Goal: Find contact information: Find contact information

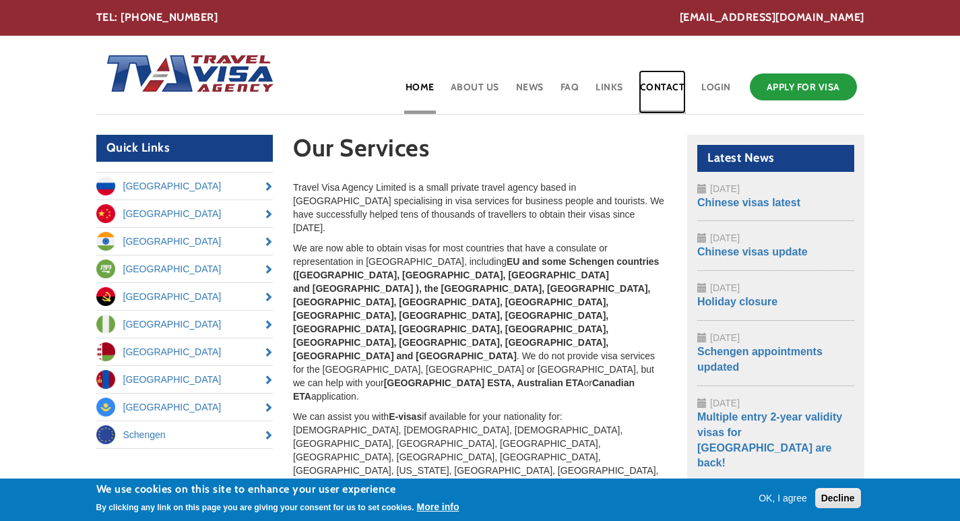
click at [662, 82] on link "Contact" at bounding box center [663, 92] width 48 height 44
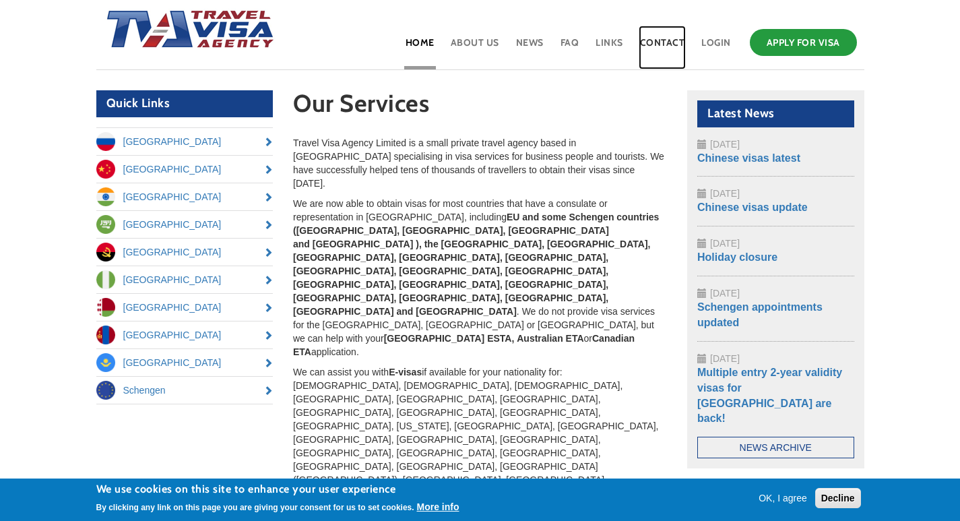
scroll to position [212, 0]
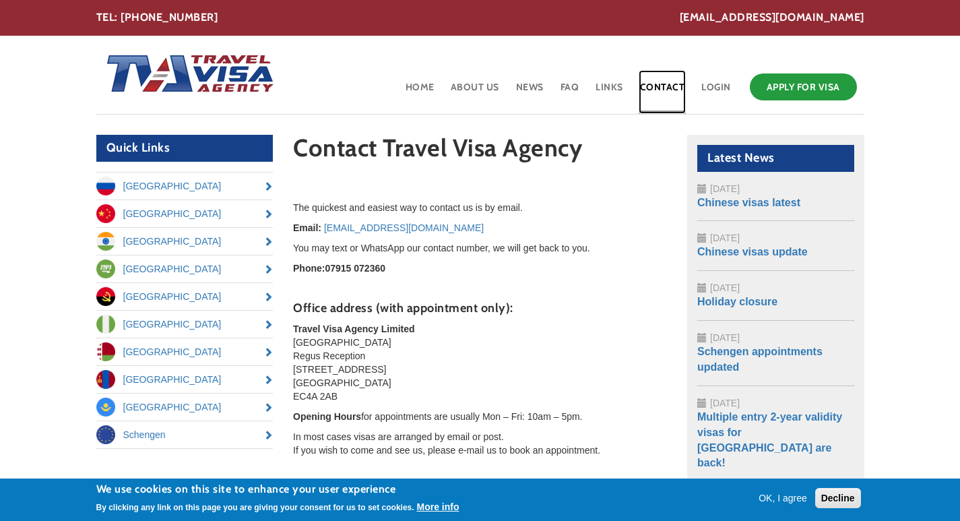
click at [666, 86] on link "Contact" at bounding box center [663, 92] width 48 height 44
click at [667, 86] on link "Contact" at bounding box center [663, 92] width 48 height 44
